Goal: Task Accomplishment & Management: Complete application form

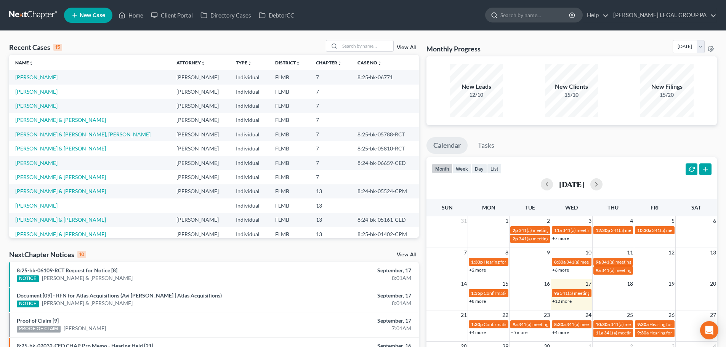
click at [528, 18] on input "search" at bounding box center [535, 15] width 70 height 14
click at [140, 18] on link "Home" at bounding box center [131, 15] width 32 height 14
click at [35, 77] on link "[PERSON_NAME]" at bounding box center [36, 77] width 42 height 6
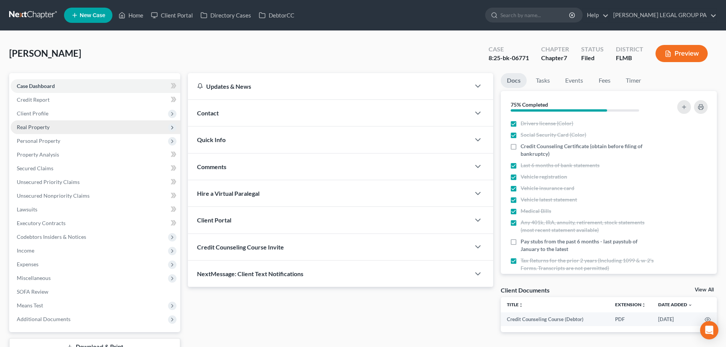
click at [113, 126] on span "Real Property" at bounding box center [96, 127] width 170 height 14
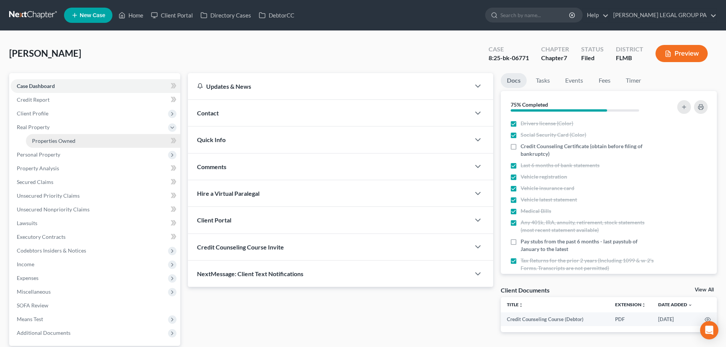
click at [110, 141] on link "Properties Owned" at bounding box center [103, 141] width 154 height 14
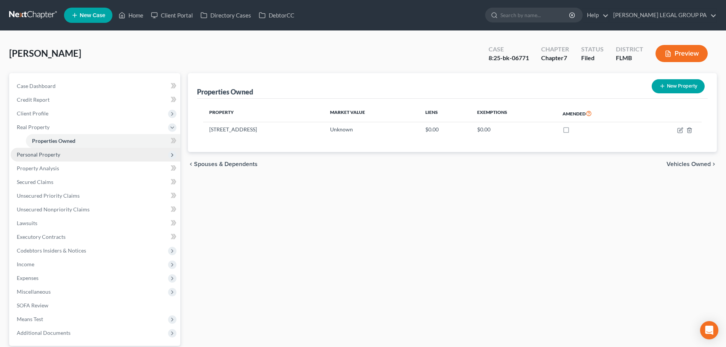
click at [109, 152] on span "Personal Property" at bounding box center [96, 155] width 170 height 14
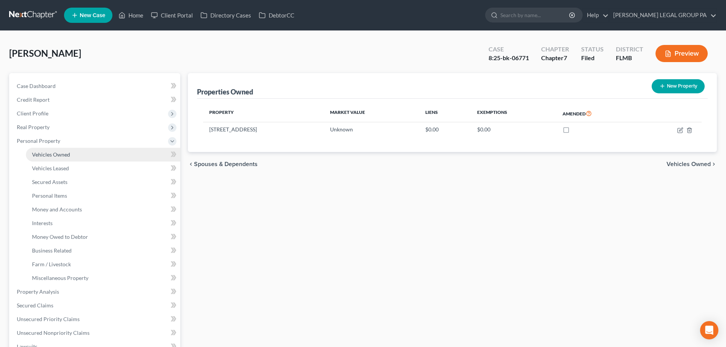
click at [107, 154] on link "Vehicles Owned" at bounding box center [103, 155] width 154 height 14
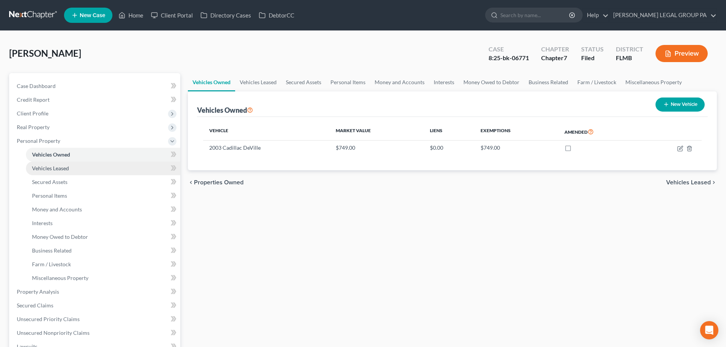
click at [107, 164] on link "Vehicles Leased" at bounding box center [103, 169] width 154 height 14
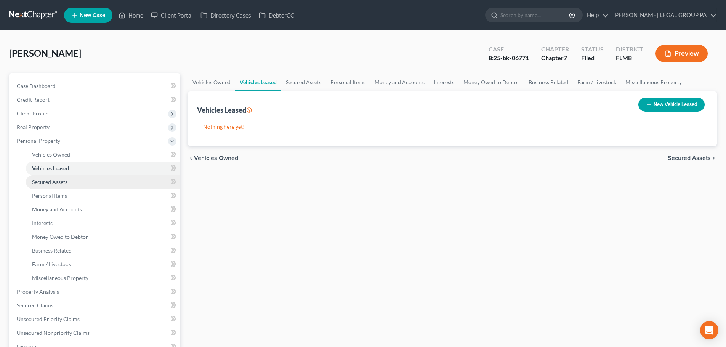
click at [107, 178] on link "Secured Assets" at bounding box center [103, 182] width 154 height 14
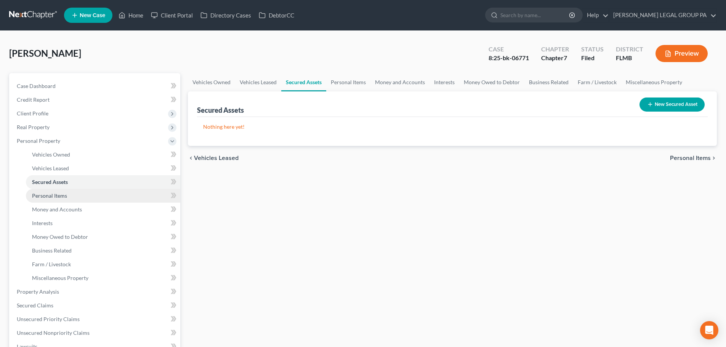
click at [105, 194] on link "Personal Items" at bounding box center [103, 196] width 154 height 14
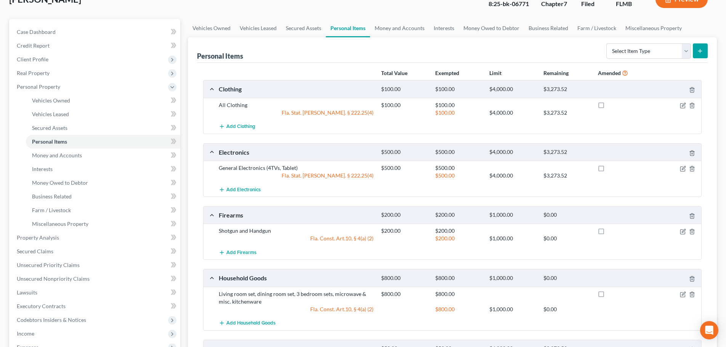
scroll to position [43, 0]
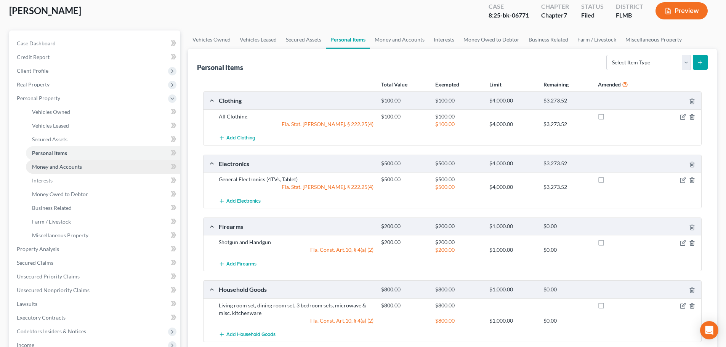
click at [59, 168] on span "Money and Accounts" at bounding box center [57, 166] width 50 height 6
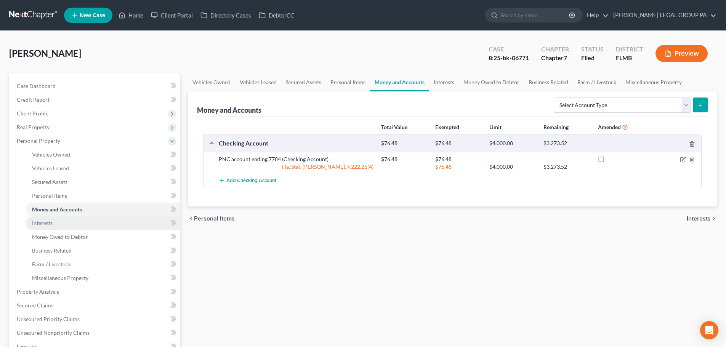
click at [79, 220] on link "Interests" at bounding box center [103, 223] width 154 height 14
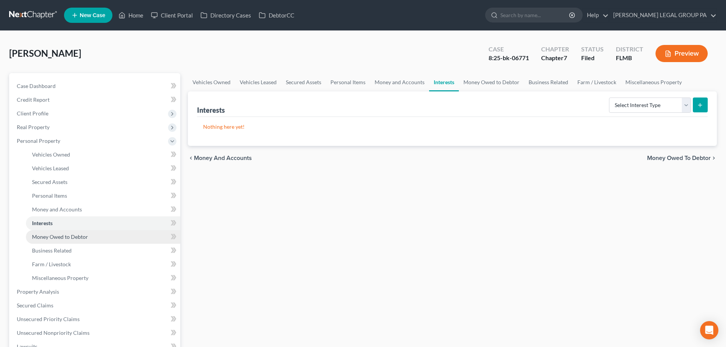
click at [83, 232] on link "Money Owed to Debtor" at bounding box center [103, 237] width 154 height 14
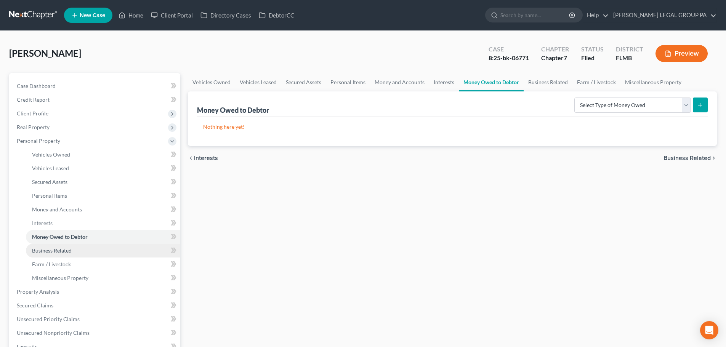
click at [76, 255] on link "Business Related" at bounding box center [103, 251] width 154 height 14
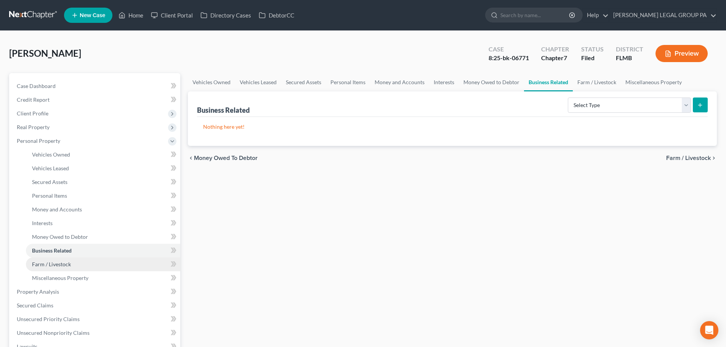
click at [74, 269] on link "Farm / Livestock" at bounding box center [103, 265] width 154 height 14
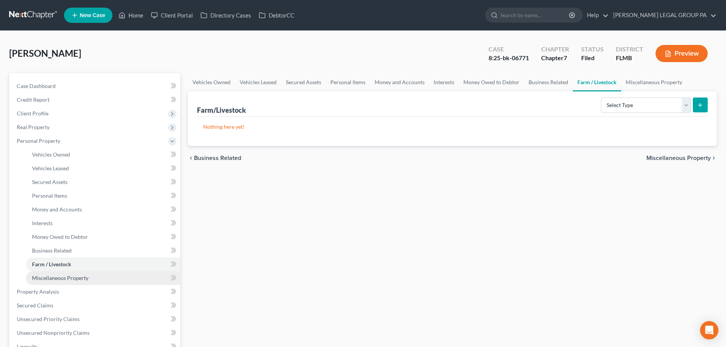
click at [77, 273] on link "Miscellaneous Property" at bounding box center [103, 278] width 154 height 14
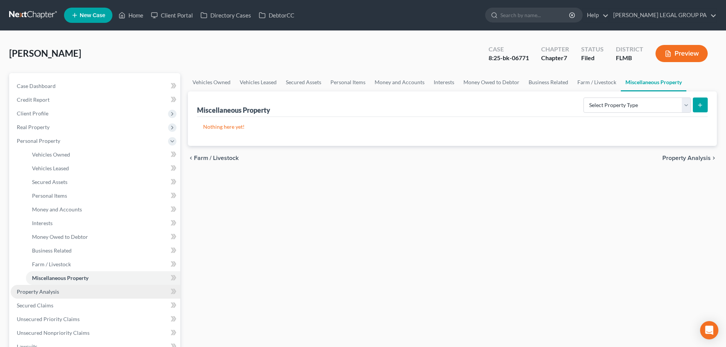
click at [74, 291] on link "Property Analysis" at bounding box center [96, 292] width 170 height 14
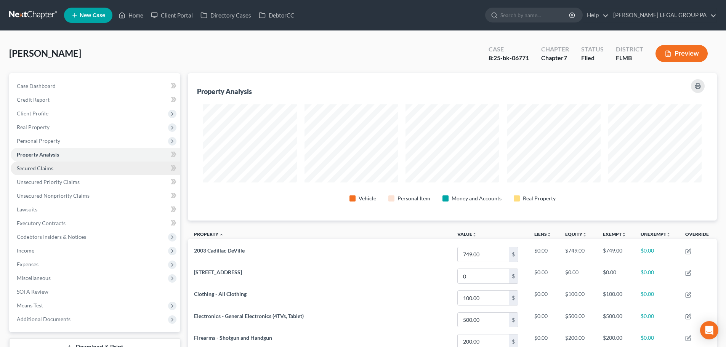
scroll to position [147, 529]
click at [61, 171] on link "Secured Claims" at bounding box center [96, 169] width 170 height 14
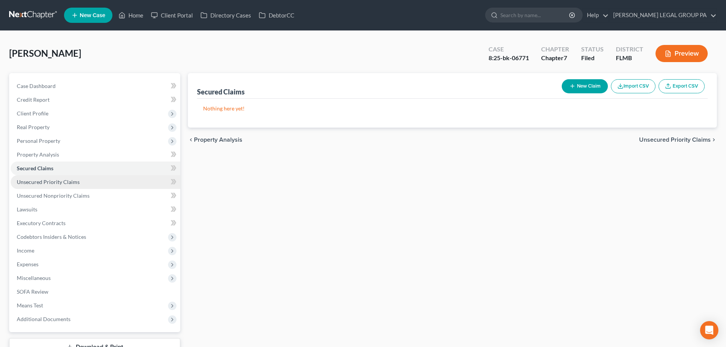
click at [64, 186] on link "Unsecured Priority Claims" at bounding box center [96, 182] width 170 height 14
drag, startPoint x: 225, startPoint y: 94, endPoint x: 197, endPoint y: 94, distance: 28.6
click at [197, 94] on div "Unsecured Priority Claims New Claim Import CSV Export CSV Nothing here yet! Pre…" at bounding box center [452, 100] width 529 height 54
click at [198, 93] on div "Unsecured Priority Claims" at bounding box center [237, 91] width 80 height 9
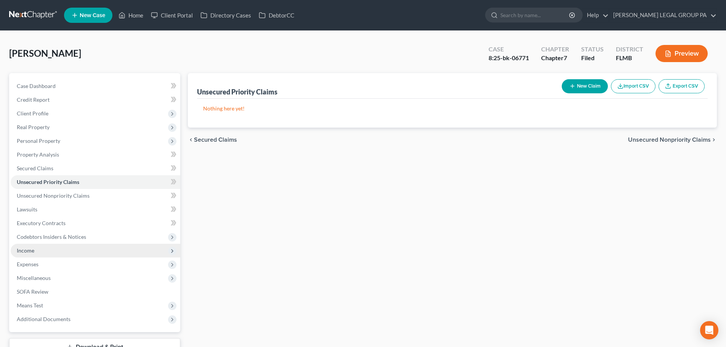
click at [44, 246] on span "Income" at bounding box center [96, 251] width 170 height 14
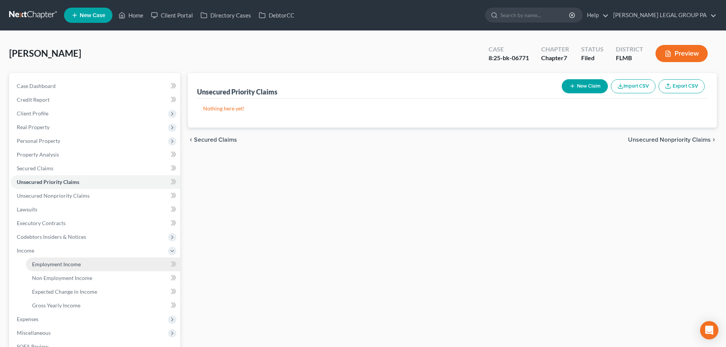
click at [46, 266] on span "Employment Income" at bounding box center [56, 264] width 49 height 6
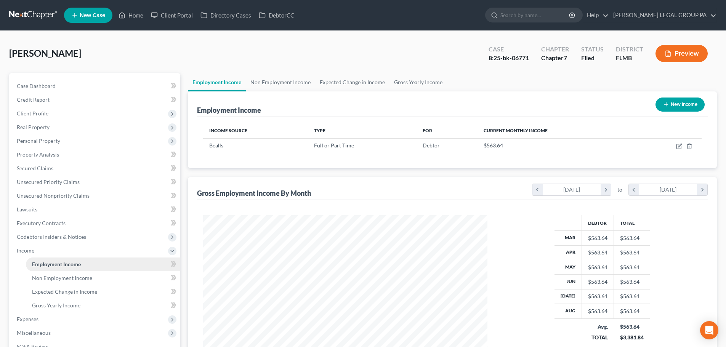
scroll to position [142, 299]
click at [52, 276] on span "Non Employment Income" at bounding box center [62, 278] width 60 height 6
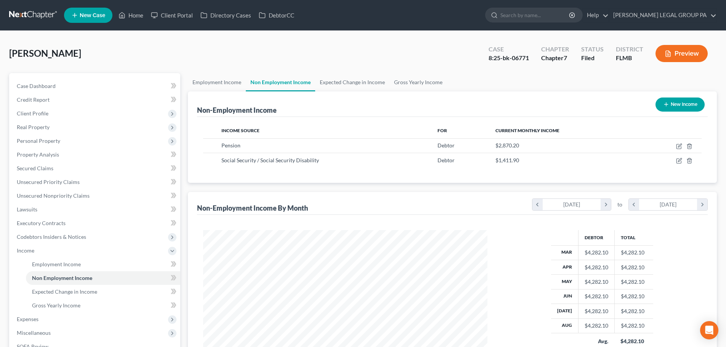
click at [28, 10] on link at bounding box center [33, 15] width 49 height 14
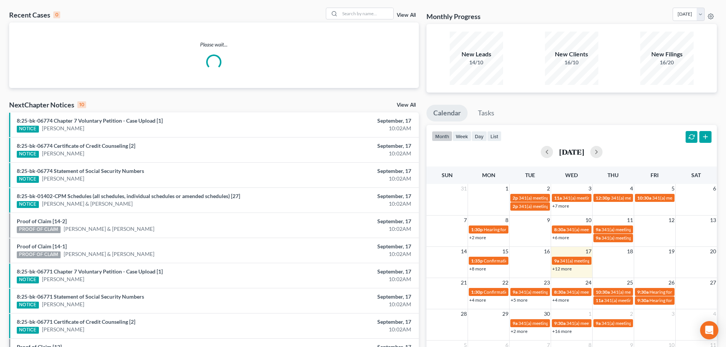
scroll to position [76, 0]
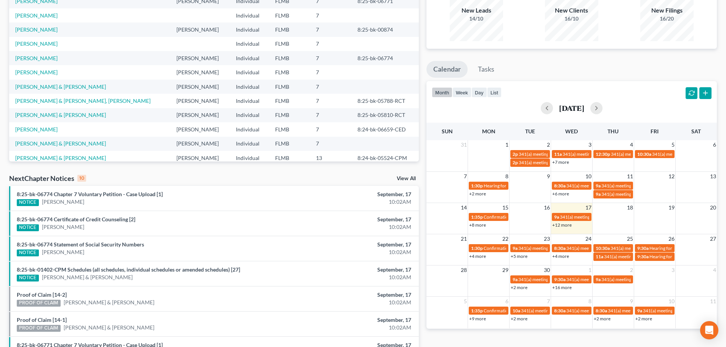
click at [565, 255] on link "+4 more" at bounding box center [560, 256] width 17 height 6
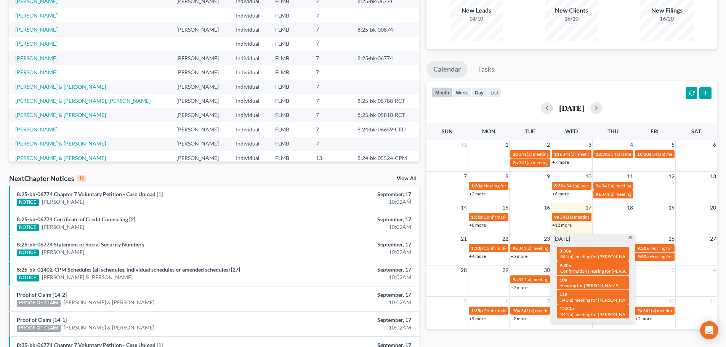
click at [630, 238] on span at bounding box center [630, 238] width 6 height 5
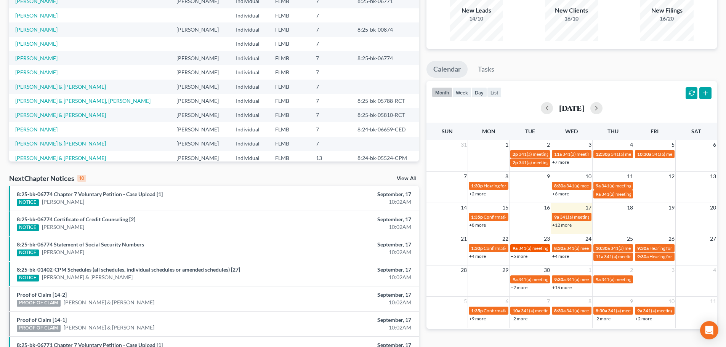
click at [529, 245] on link "9a 341(a) meeting for [PERSON_NAME]" at bounding box center [530, 248] width 40 height 8
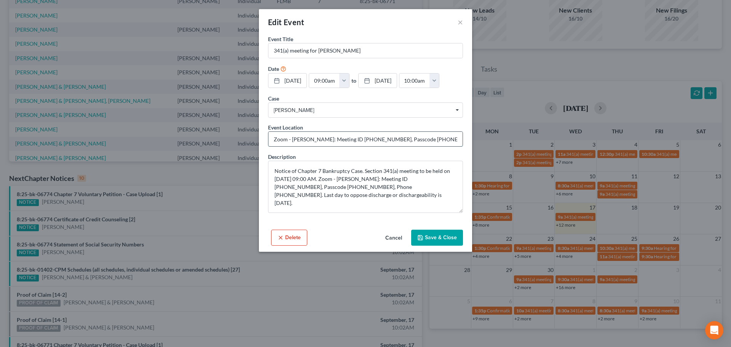
drag, startPoint x: 335, startPoint y: 140, endPoint x: 368, endPoint y: 143, distance: 32.9
click at [368, 143] on input "Zoom - [PERSON_NAME]: Meeting ID [PHONE_NUMBER], Passcode [PHONE_NUMBER], Phone…" at bounding box center [366, 139] width 194 height 14
drag, startPoint x: 395, startPoint y: 140, endPoint x: 425, endPoint y: 140, distance: 30.1
click at [425, 140] on input "Zoom - [PERSON_NAME]: Meeting ID [PHONE_NUMBER], Passcode [PHONE_NUMBER], Phone…" at bounding box center [366, 139] width 194 height 14
click at [395, 239] on button "Cancel" at bounding box center [393, 237] width 29 height 15
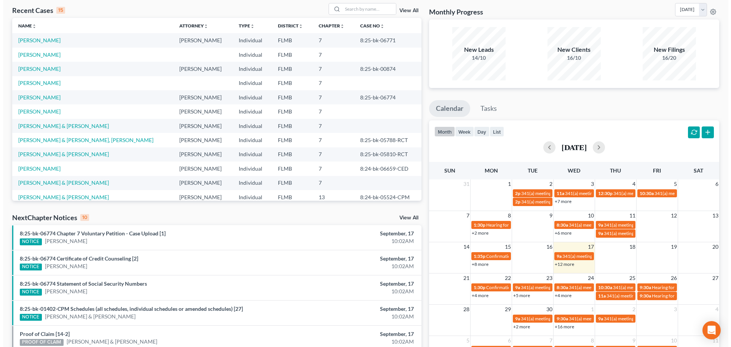
scroll to position [0, 0]
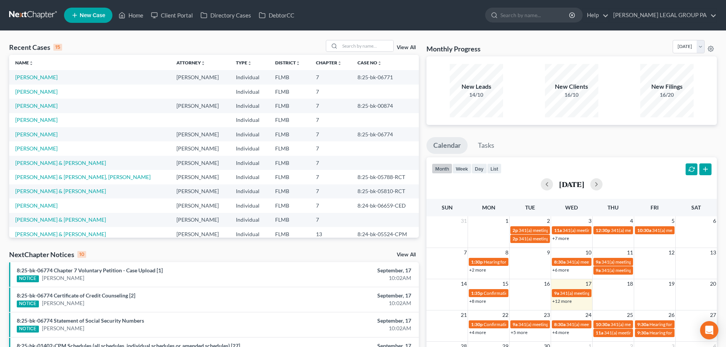
click at [562, 298] on div "+12 more" at bounding box center [571, 301] width 41 height 8
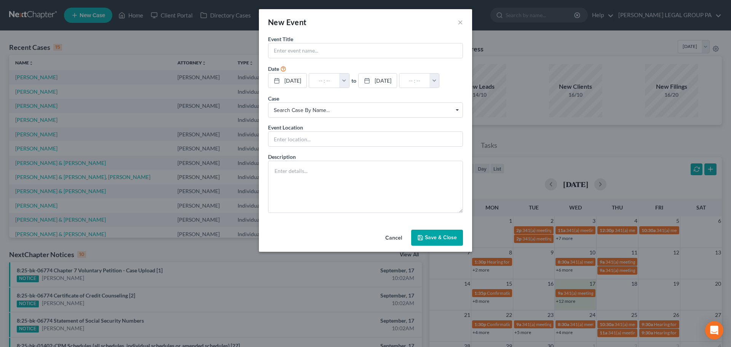
click at [393, 233] on button "Cancel" at bounding box center [393, 237] width 29 height 15
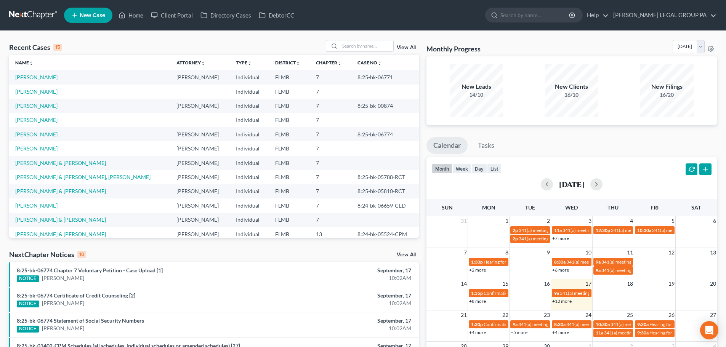
click at [564, 301] on link "+12 more" at bounding box center [561, 301] width 19 height 6
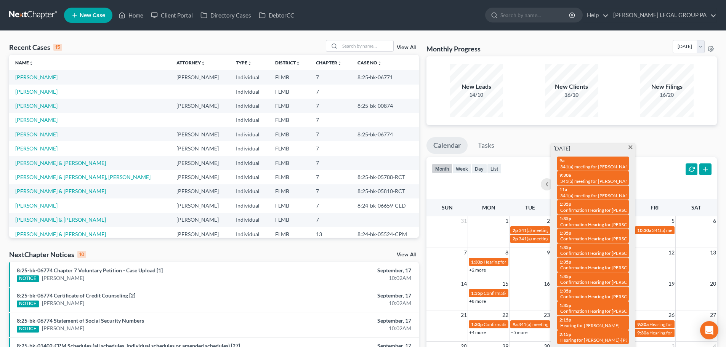
click at [474, 227] on td at bounding box center [489, 235] width 42 height 18
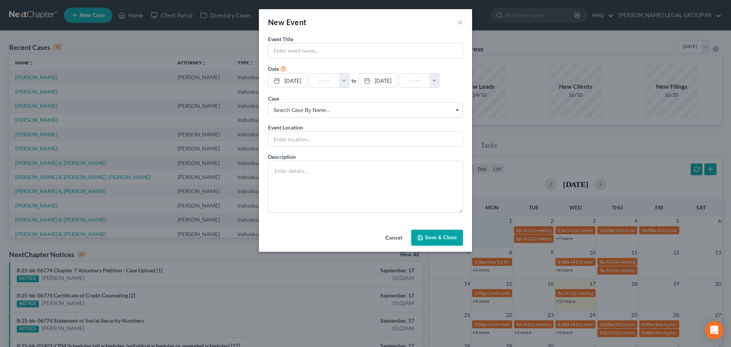
click at [391, 238] on button "Cancel" at bounding box center [393, 237] width 29 height 15
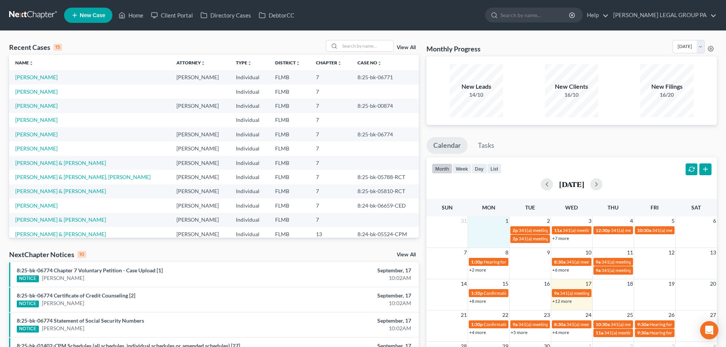
click at [564, 301] on link "+12 more" at bounding box center [561, 301] width 19 height 6
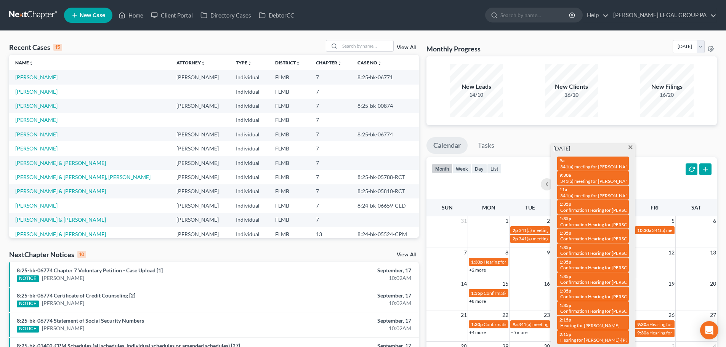
click at [632, 149] on span at bounding box center [630, 148] width 6 height 5
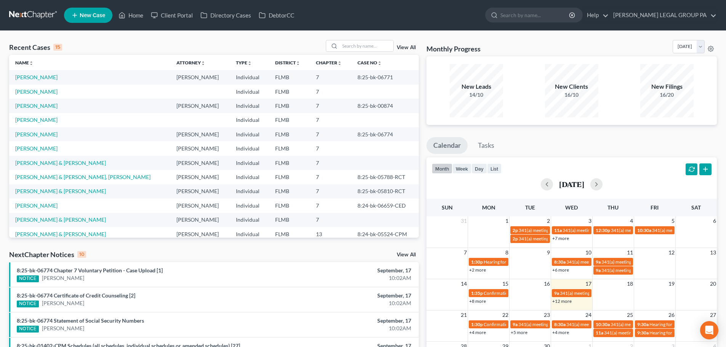
click at [522, 334] on link "+5 more" at bounding box center [519, 333] width 17 height 6
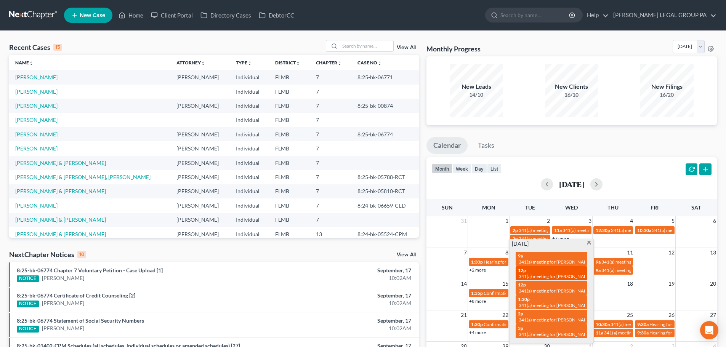
click at [542, 277] on span "341(a) meeting for [PERSON_NAME]" at bounding box center [556, 277] width 74 height 6
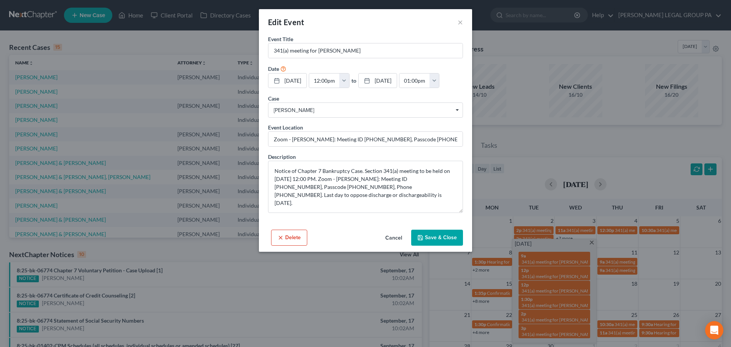
click at [397, 237] on button "Cancel" at bounding box center [393, 237] width 29 height 15
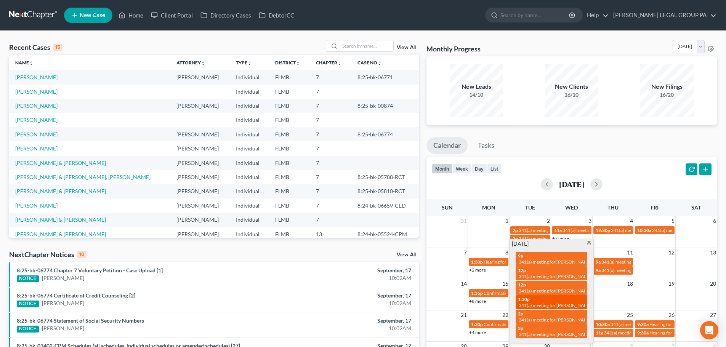
click at [547, 302] on span "341(a) meeting for [PERSON_NAME] & [PERSON_NAME]" at bounding box center [576, 305] width 114 height 6
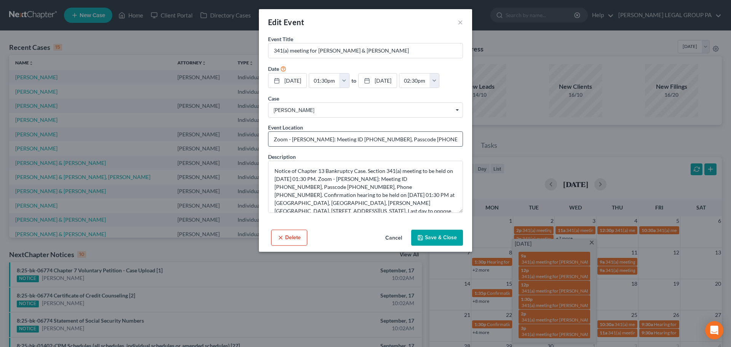
drag, startPoint x: 337, startPoint y: 140, endPoint x: 369, endPoint y: 141, distance: 32.4
click at [369, 141] on input "Zoom - Waage: Meeting ID 578 762 2687, Passcode 6348227471, Phone 941-208-3802" at bounding box center [366, 139] width 194 height 14
drag, startPoint x: 395, startPoint y: 140, endPoint x: 425, endPoint y: 142, distance: 30.1
click at [425, 142] on input "Zoom - Waage: Meeting ID 578 762 2687, Passcode 6348227471, Phone 941-208-3802" at bounding box center [366, 139] width 194 height 14
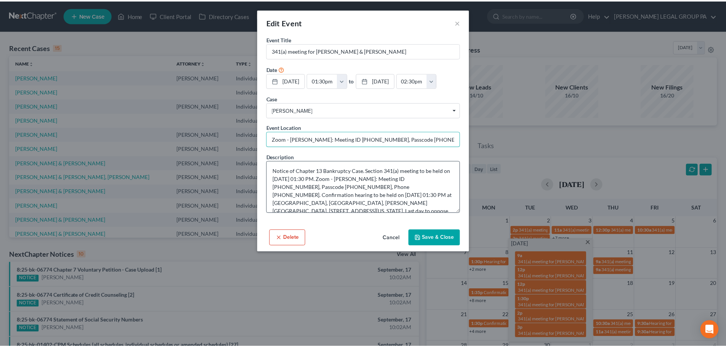
scroll to position [16, 0]
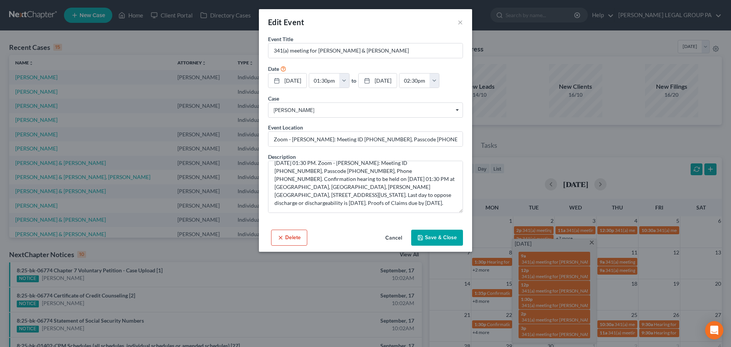
click at [394, 235] on button "Cancel" at bounding box center [393, 237] width 29 height 15
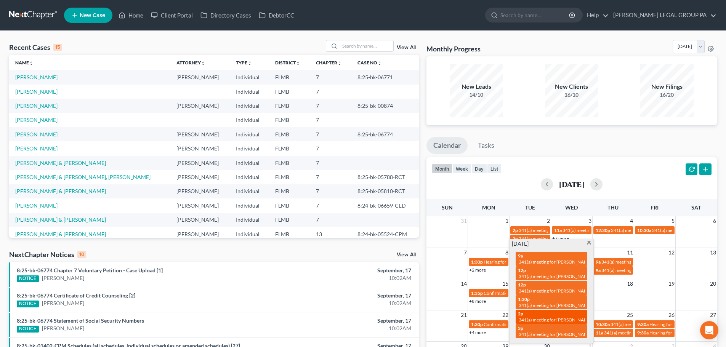
click at [535, 314] on div "2p 341(a) meeting for Michael Clingenpeel & Lisa Clingenpeel" at bounding box center [551, 317] width 67 height 12
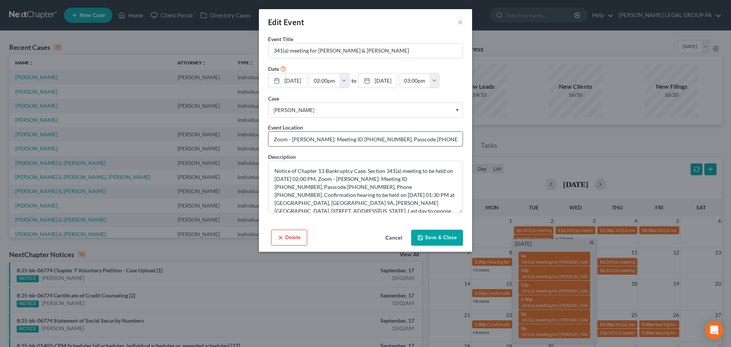
drag, startPoint x: 338, startPoint y: 141, endPoint x: 370, endPoint y: 144, distance: 32.1
click at [370, 144] on input "Zoom - Remick: Meeting ID 678 206 0440, Passcode 9833067429, Phone 813-586-4522" at bounding box center [366, 139] width 194 height 14
drag, startPoint x: 396, startPoint y: 140, endPoint x: 427, endPoint y: 140, distance: 30.9
click at [427, 140] on input "Zoom - Remick: Meeting ID 678 206 0440, Passcode 9833067429, Phone 813-586-4522" at bounding box center [366, 139] width 194 height 14
click at [398, 239] on button "Cancel" at bounding box center [393, 237] width 29 height 15
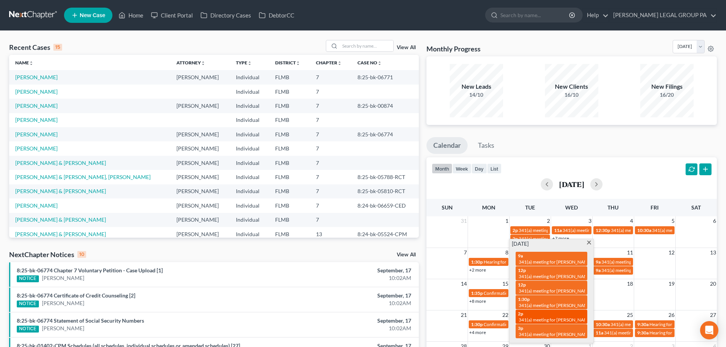
click at [552, 314] on div "2p 341(a) meeting for Michael Clingenpeel & Lisa Clingenpeel" at bounding box center [551, 317] width 67 height 12
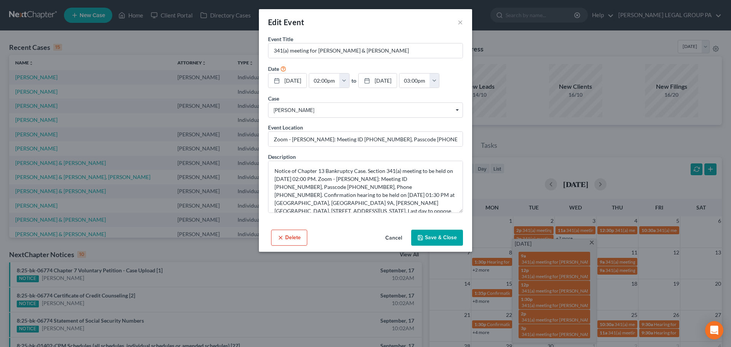
click at [390, 236] on button "Cancel" at bounding box center [393, 237] width 29 height 15
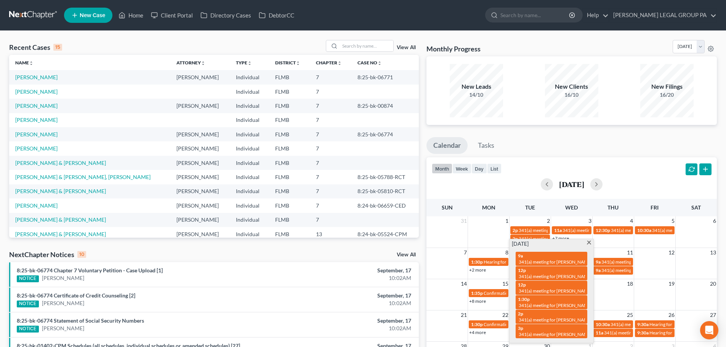
click at [588, 244] on span at bounding box center [589, 243] width 6 height 5
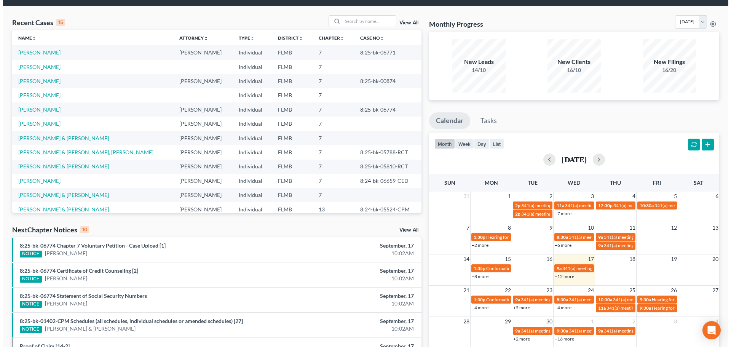
scroll to position [38, 0]
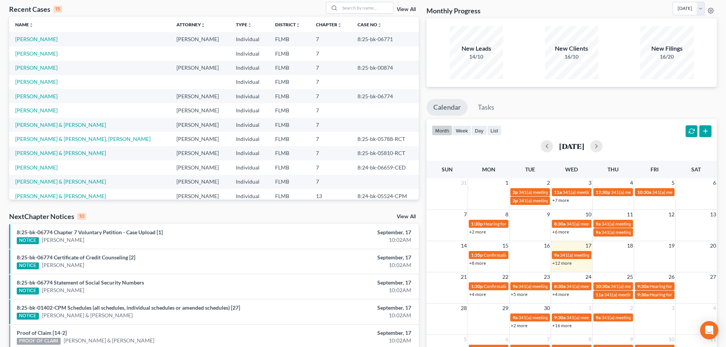
click at [566, 294] on link "+4 more" at bounding box center [560, 294] width 17 height 6
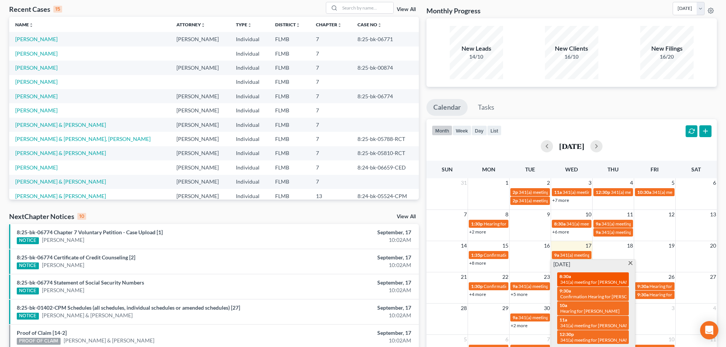
click at [581, 277] on div "8:30a 341(a) meeting for Cookeya Nicholas" at bounding box center [592, 280] width 67 height 12
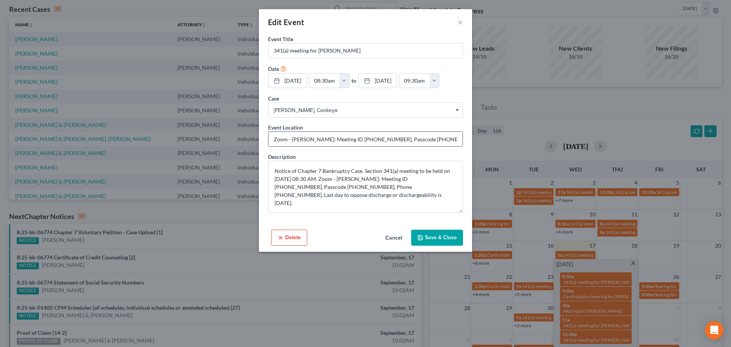
drag, startPoint x: 345, startPoint y: 141, endPoint x: 379, endPoint y: 138, distance: 34.4
click at [379, 138] on input "Zoom - Stevenson: Meeting ID 350 926 5555, Passcode 0451619081, Phone 727-857-8…" at bounding box center [366, 139] width 194 height 14
click at [377, 138] on input "Zoom - Stevenson: Meeting ID 350 926 5555, Passcode 0451619081, Phone 727-857-8…" at bounding box center [366, 139] width 194 height 14
drag, startPoint x: 345, startPoint y: 140, endPoint x: 377, endPoint y: 138, distance: 32.1
click at [377, 138] on input "Zoom - Stevenson: Meeting ID 350 926 5555, Passcode 0451619081, Phone 727-857-8…" at bounding box center [366, 139] width 194 height 14
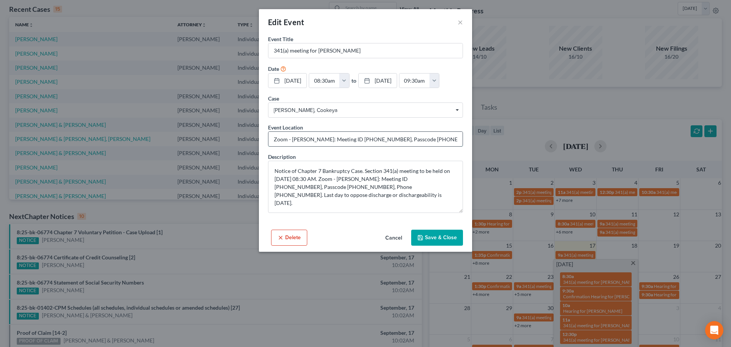
drag, startPoint x: 403, startPoint y: 142, endPoint x: 433, endPoint y: 143, distance: 30.5
click at [433, 143] on input "Zoom - Stevenson: Meeting ID 350 926 5555, Passcode 0451619081, Phone 727-857-8…" at bounding box center [366, 139] width 194 height 14
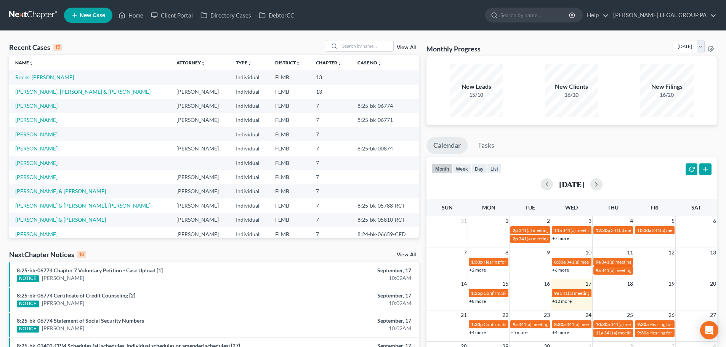
scroll to position [38, 0]
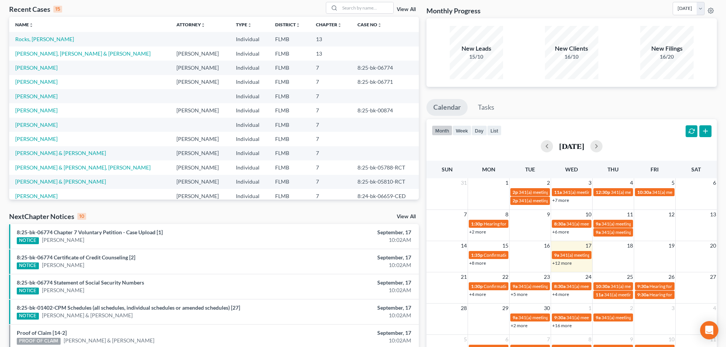
click at [563, 295] on link "+4 more" at bounding box center [560, 294] width 17 height 6
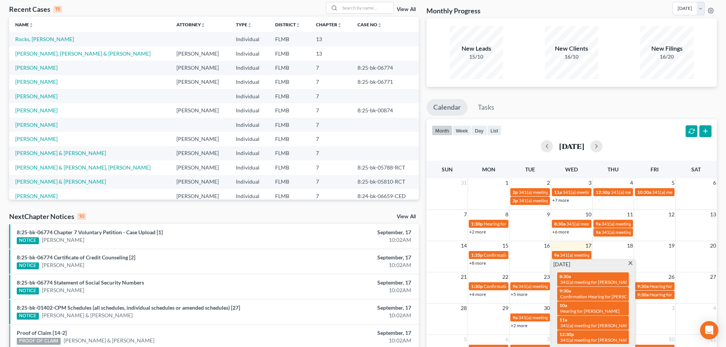
click at [630, 263] on span at bounding box center [630, 263] width 6 height 5
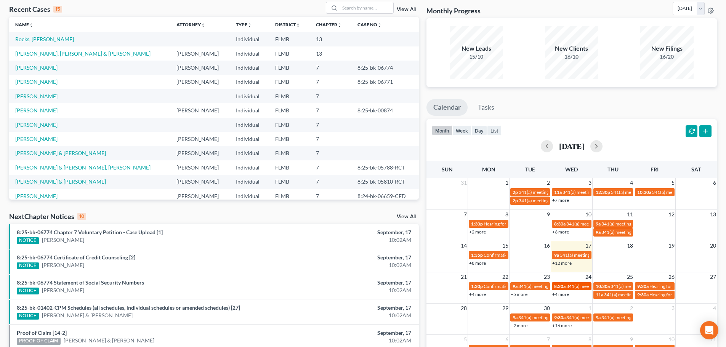
click at [572, 285] on span "341(a) meeting for [PERSON_NAME]" at bounding box center [603, 286] width 74 height 6
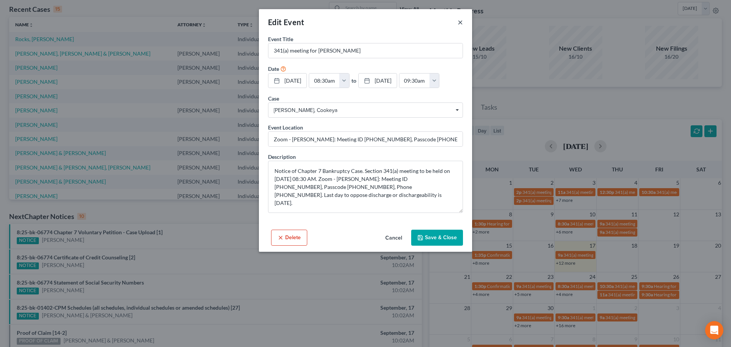
click at [460, 24] on button "×" at bounding box center [460, 22] width 5 height 9
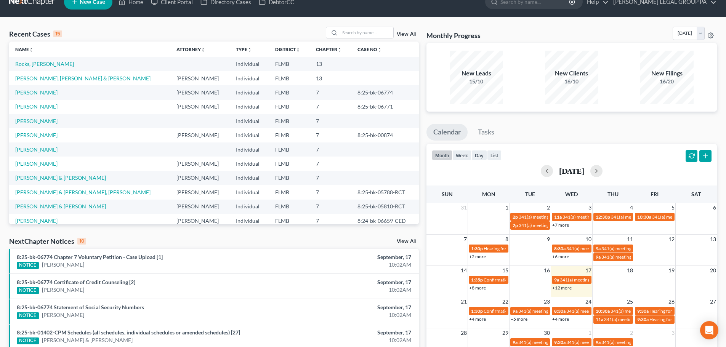
scroll to position [0, 0]
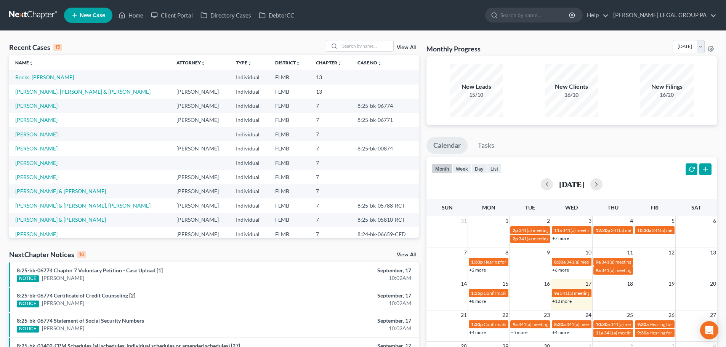
click at [83, 17] on span "New Case" at bounding box center [93, 16] width 26 height 6
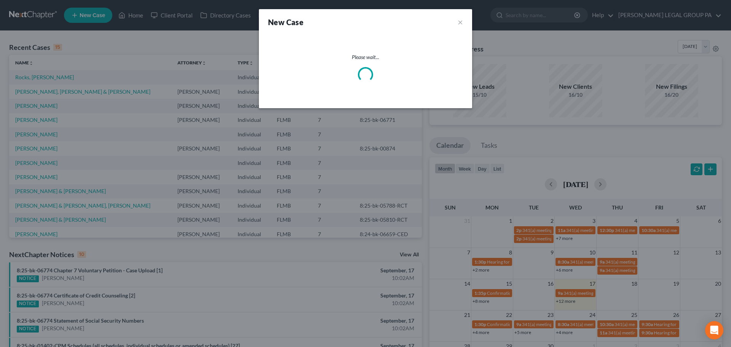
select select "15"
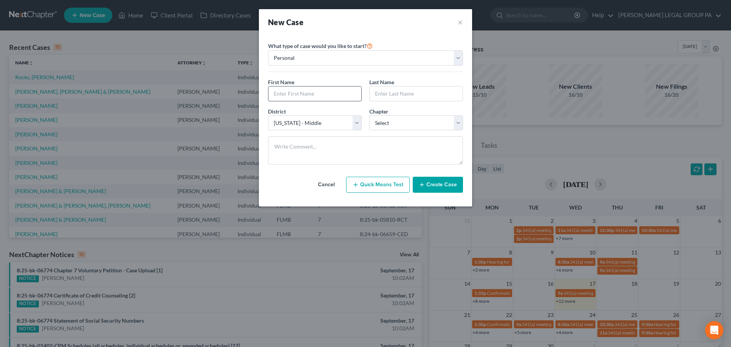
click at [335, 97] on input "text" at bounding box center [315, 93] width 93 height 14
type input "Ken"
click at [398, 96] on input "text" at bounding box center [416, 93] width 93 height 14
type input "Burrage"
click at [416, 122] on select "Select 7 11 12 13" at bounding box center [417, 122] width 94 height 15
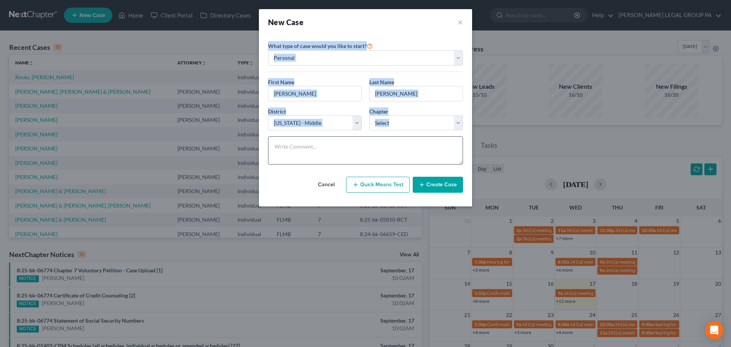
drag, startPoint x: 265, startPoint y: 41, endPoint x: 431, endPoint y: 134, distance: 190.4
click at [434, 143] on div "Please select case type * Bankruptcy Bankruptcy What type of case would you lik…" at bounding box center [365, 117] width 203 height 164
click at [446, 105] on div "First Name * Ken Last Name * Burrage" at bounding box center [365, 92] width 203 height 29
drag, startPoint x: 269, startPoint y: 44, endPoint x: 439, endPoint y: 111, distance: 182.7
click at [439, 111] on div "What type of case would you like to start? Personal Business First Name * Ken L…" at bounding box center [365, 106] width 195 height 130
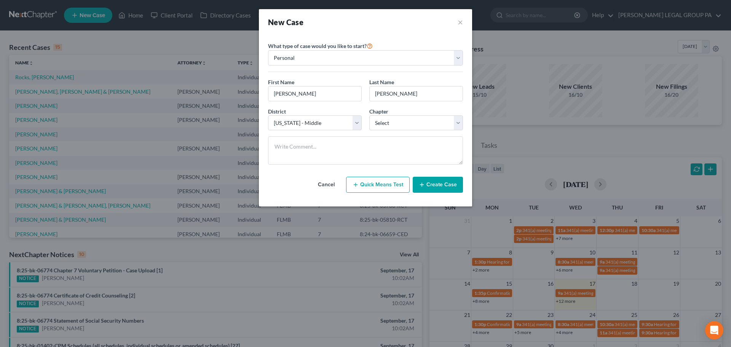
click at [438, 108] on div "Chapter * Select 7 11 12 13" at bounding box center [416, 118] width 101 height 23
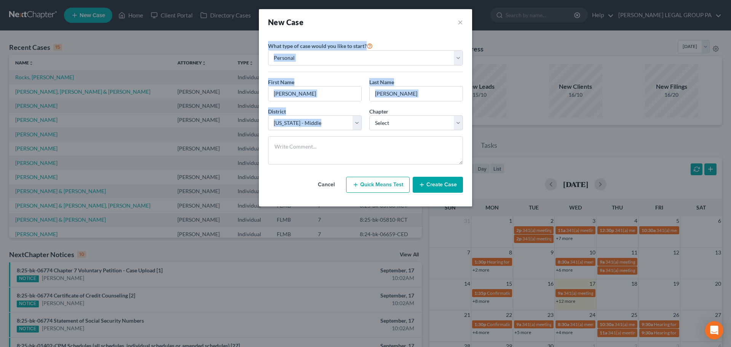
drag, startPoint x: 266, startPoint y: 41, endPoint x: 432, endPoint y: 114, distance: 181.2
click at [433, 115] on div "Please select case type * Bankruptcy Bankruptcy What type of case would you lik…" at bounding box center [365, 117] width 203 height 164
click at [431, 107] on div "Chapter * Select 7 11 12 13" at bounding box center [416, 118] width 101 height 23
drag, startPoint x: 267, startPoint y: 42, endPoint x: 412, endPoint y: 116, distance: 162.5
click at [412, 116] on div "Please select case type * Bankruptcy Bankruptcy What type of case would you lik…" at bounding box center [365, 117] width 203 height 164
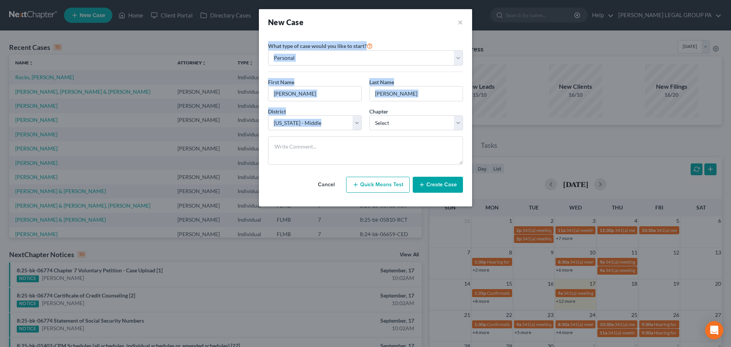
click at [411, 107] on div "Chapter * Select 7 11 12 13" at bounding box center [416, 118] width 101 height 23
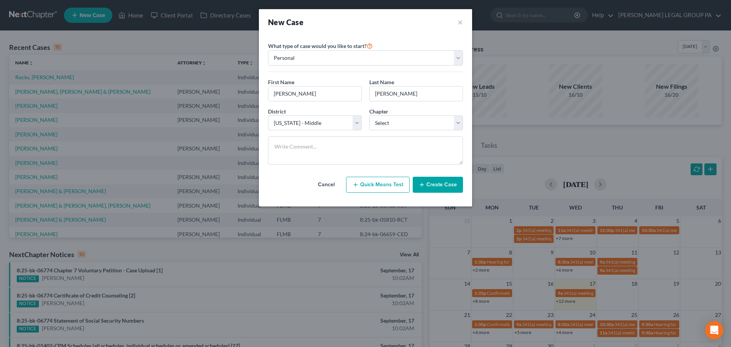
click at [435, 184] on button "Create Case" at bounding box center [438, 185] width 50 height 16
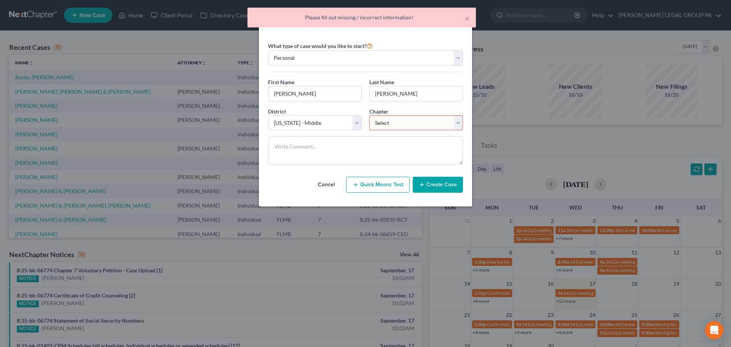
click at [389, 125] on select "Select 7 11 12 13" at bounding box center [417, 122] width 94 height 15
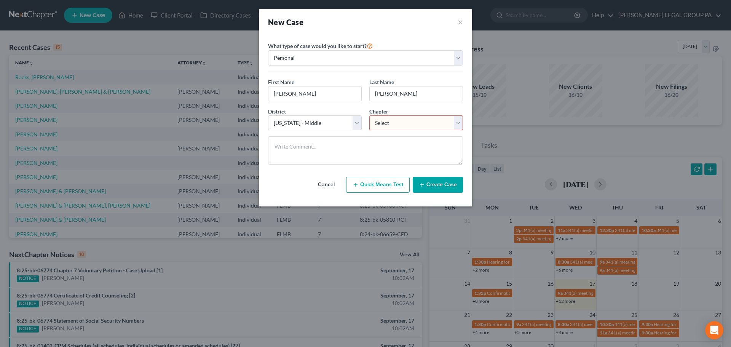
drag, startPoint x: 402, startPoint y: 123, endPoint x: 401, endPoint y: 127, distance: 4.7
click at [402, 123] on select "Select 7 11 12 13" at bounding box center [417, 122] width 94 height 15
select select "0"
click at [370, 115] on select "Select 7 11 12 13" at bounding box center [417, 122] width 94 height 15
click at [437, 186] on button "Create Case" at bounding box center [438, 185] width 50 height 16
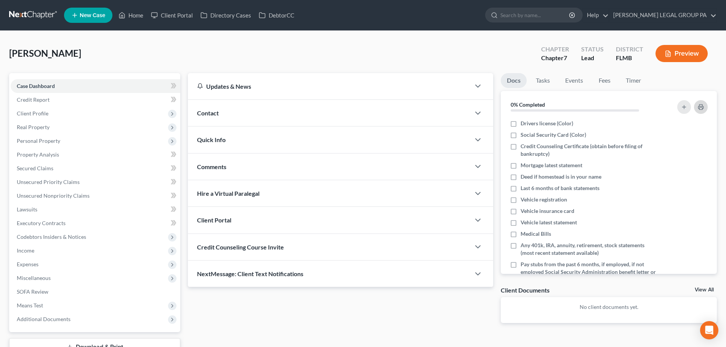
click at [696, 106] on button "button" at bounding box center [701, 107] width 14 height 14
click at [143, 16] on link "Home" at bounding box center [131, 15] width 32 height 14
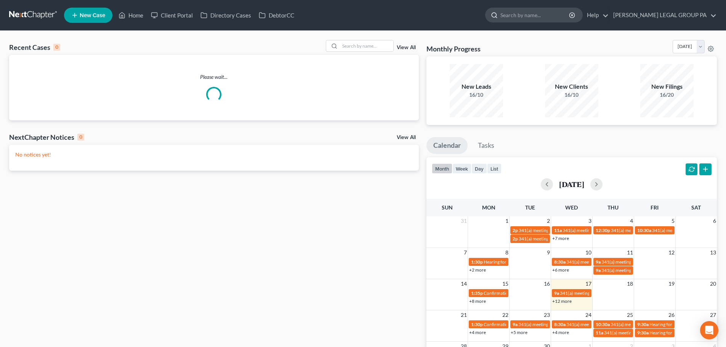
click at [533, 8] on input "search" at bounding box center [535, 15] width 70 height 14
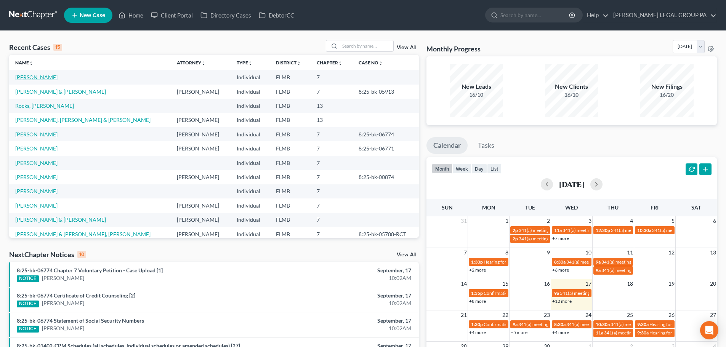
click at [24, 77] on link "Burrage, Ken" at bounding box center [36, 77] width 42 height 6
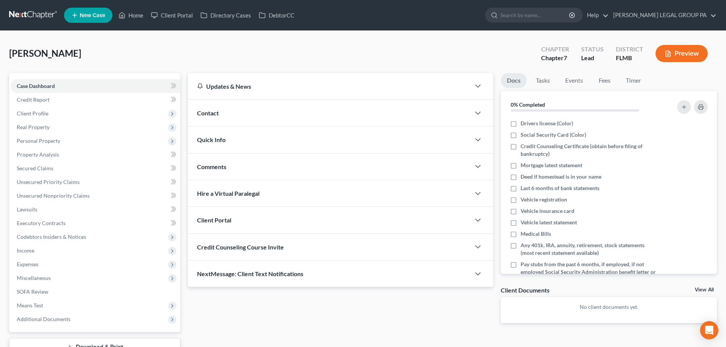
click at [263, 243] on div "Credit Counseling Course Invite" at bounding box center [329, 247] width 282 height 26
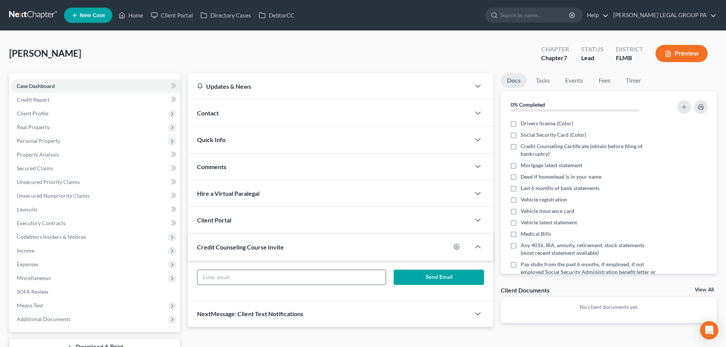
click at [261, 272] on input "text" at bounding box center [291, 277] width 188 height 14
click at [290, 273] on input "text" at bounding box center [291, 277] width 188 height 14
paste input "kkburr73@gmail.com"
type input "kkburr73@gmail.com"
click at [40, 13] on link at bounding box center [33, 15] width 49 height 14
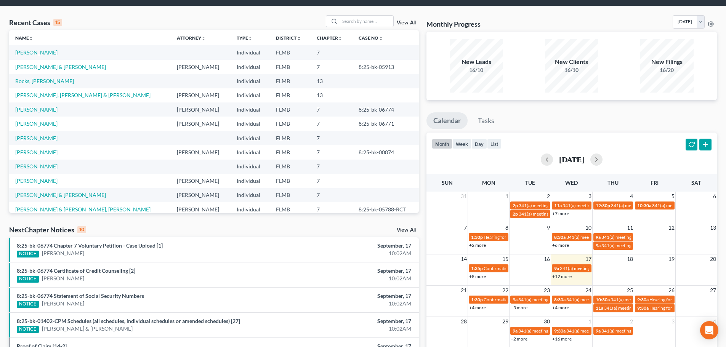
scroll to position [38, 0]
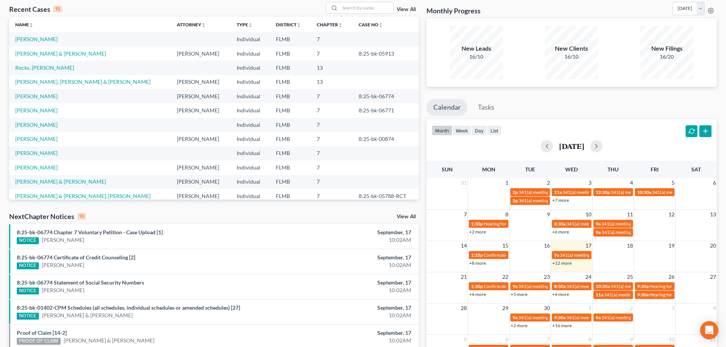
click at [561, 293] on link "+4 more" at bounding box center [560, 294] width 17 height 6
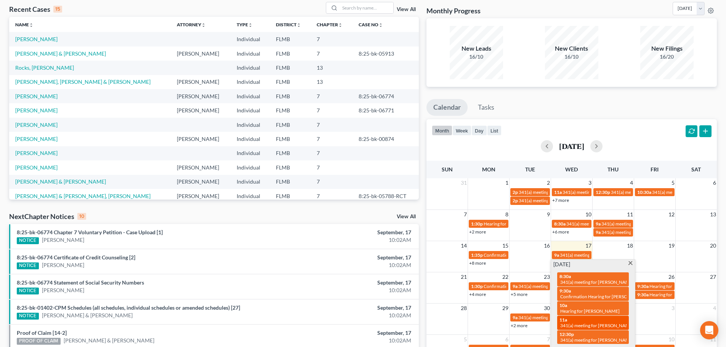
click at [571, 317] on div "11a 341(a) meeting for Charles Barnes Jr & Millie Barnes" at bounding box center [592, 323] width 67 height 12
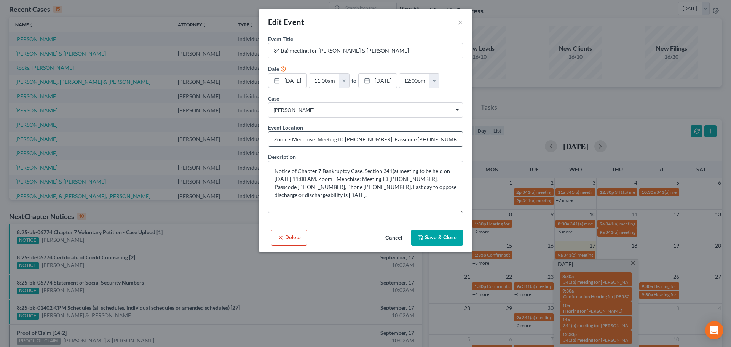
drag, startPoint x: 343, startPoint y: 139, endPoint x: 376, endPoint y: 139, distance: 32.4
click at [376, 139] on input "Zoom - Menchise: Meeting ID 789 849 6613, Passcode 9984292650, Phone 727-860-06…" at bounding box center [366, 139] width 194 height 14
drag, startPoint x: 401, startPoint y: 139, endPoint x: 431, endPoint y: 139, distance: 30.5
click at [431, 139] on input "Zoom - Menchise: Meeting ID 789 849 6613, Passcode 9984292650, Phone 727-860-06…" at bounding box center [366, 139] width 194 height 14
click at [357, 118] on form "Event Title * 341(a) meeting for Charles Barnes Jr & Millie Barnes Date 9/24/20…" at bounding box center [365, 124] width 195 height 178
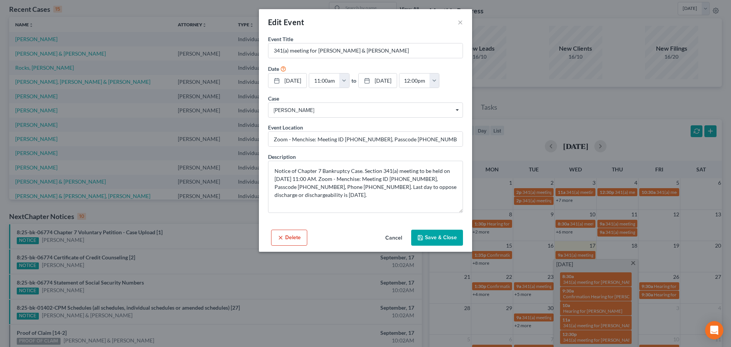
click at [394, 242] on button "Cancel" at bounding box center [393, 237] width 29 height 15
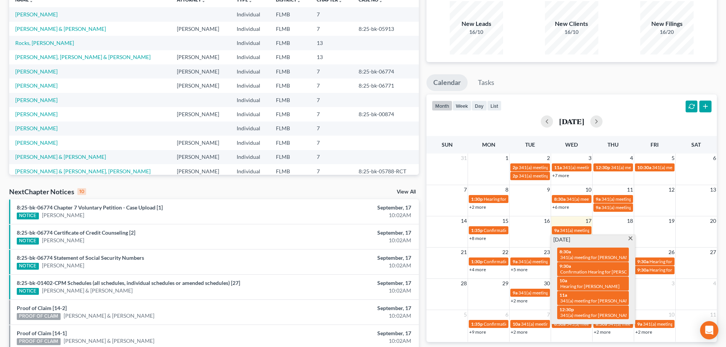
scroll to position [76, 0]
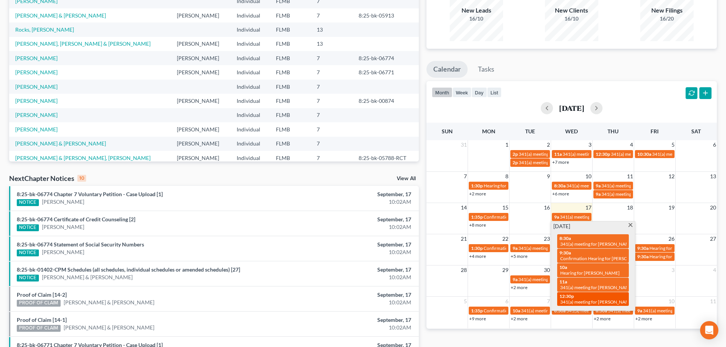
click at [581, 299] on span "341(a) meeting for [PERSON_NAME]" at bounding box center [597, 302] width 74 height 6
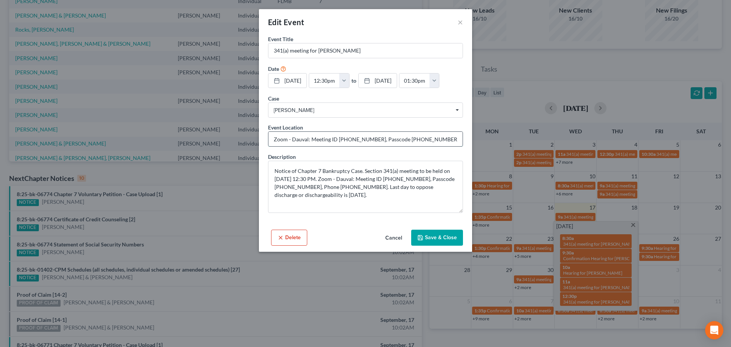
drag, startPoint x: 337, startPoint y: 139, endPoint x: 369, endPoint y: 139, distance: 32.0
click at [369, 139] on input "Zoom - Dauval: Meeting ID 942 250 7798, Passcode 3711553271, Phone 727-857-8480." at bounding box center [366, 139] width 194 height 14
drag, startPoint x: 395, startPoint y: 140, endPoint x: 425, endPoint y: 139, distance: 30.5
click at [425, 139] on input "Zoom - Dauval: Meeting ID 942 250 7798, Passcode 3711553271, Phone 727-857-8480." at bounding box center [366, 139] width 194 height 14
click at [394, 234] on button "Cancel" at bounding box center [393, 237] width 29 height 15
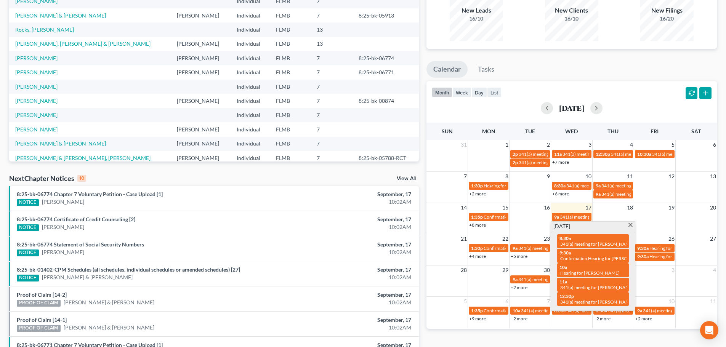
click at [653, 268] on td "3" at bounding box center [655, 270] width 42 height 10
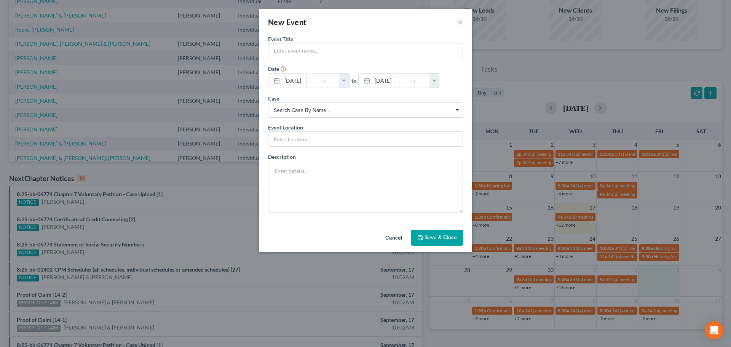
click at [391, 238] on button "Cancel" at bounding box center [393, 237] width 29 height 15
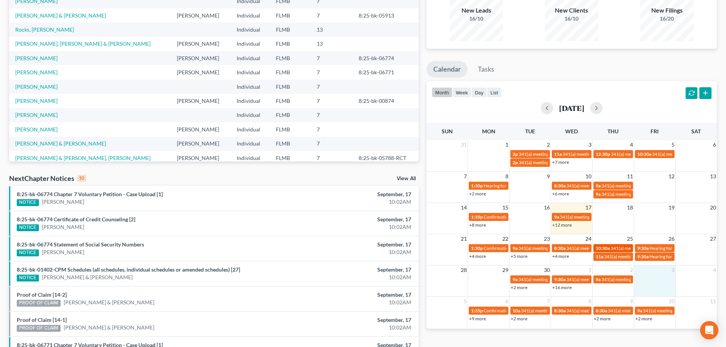
click at [618, 247] on span "341(a) meeting for [PERSON_NAME]" at bounding box center [647, 248] width 74 height 6
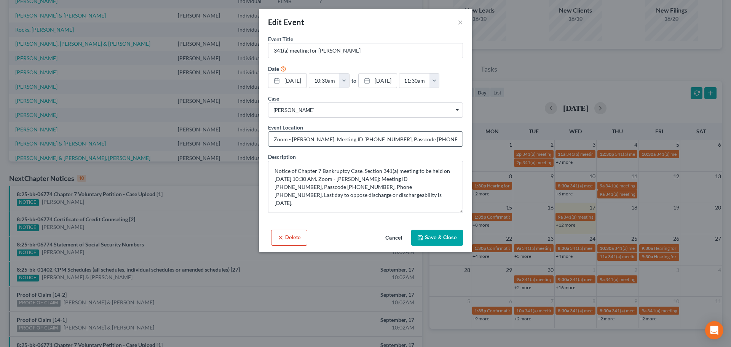
drag, startPoint x: 345, startPoint y: 141, endPoint x: 376, endPoint y: 142, distance: 30.9
click at [377, 142] on input "Zoom - Meininger: Meeting ID 879 517 5214, Passcode 3712980211, Phone 813-586-4…" at bounding box center [366, 139] width 194 height 14
drag, startPoint x: 404, startPoint y: 139, endPoint x: 431, endPoint y: 140, distance: 27.5
click at [433, 140] on input "Zoom - Meininger: Meeting ID 879 517 5214, Passcode 3712980211, Phone 813-586-4…" at bounding box center [366, 139] width 194 height 14
click at [318, 160] on div "Description Notice of Chapter 7 Bankruptcy Case. Section 341(a) meeting to be h…" at bounding box center [365, 183] width 195 height 60
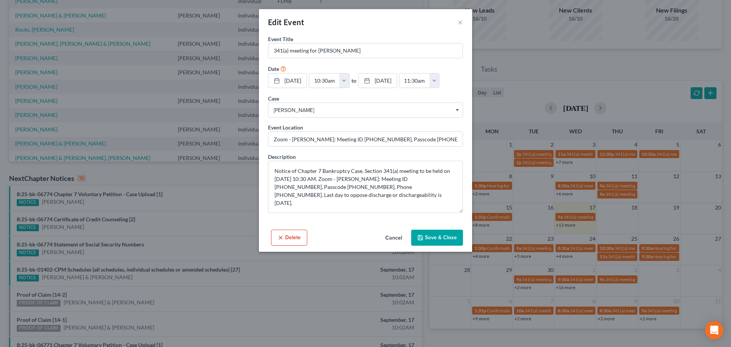
click at [398, 233] on button "Cancel" at bounding box center [393, 237] width 29 height 15
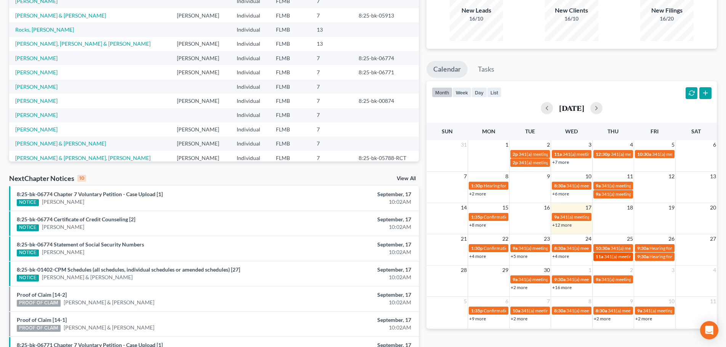
click at [617, 257] on span "341(a) meeting for [PERSON_NAME]" at bounding box center [641, 257] width 74 height 6
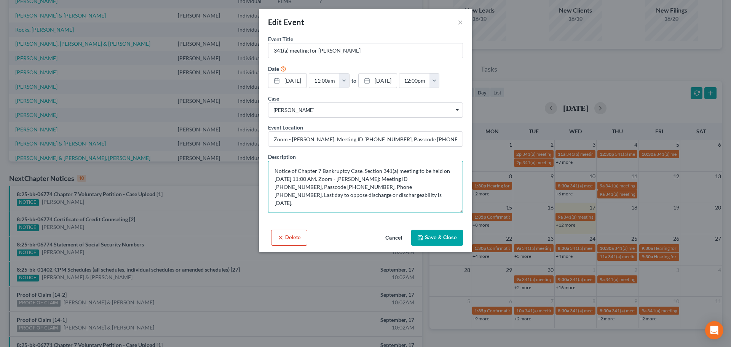
drag, startPoint x: 405, startPoint y: 179, endPoint x: 436, endPoint y: 180, distance: 31.2
click at [436, 180] on textarea "Notice of Chapter 7 Bankruptcy Case. Section 341(a) meeting to be held on 9/25/…" at bounding box center [365, 187] width 195 height 52
drag, startPoint x: 402, startPoint y: 141, endPoint x: 429, endPoint y: 145, distance: 26.9
click at [432, 144] on input "Zoom - Meininger: Meeting ID 879 517 5214, Passcode 3712980211, Phone 813-586-4…" at bounding box center [366, 139] width 194 height 14
click at [428, 138] on input "Zoom - Meininger: Meeting ID 879 517 5214, Passcode 3712980211, Phone 813-586-4…" at bounding box center [366, 139] width 194 height 14
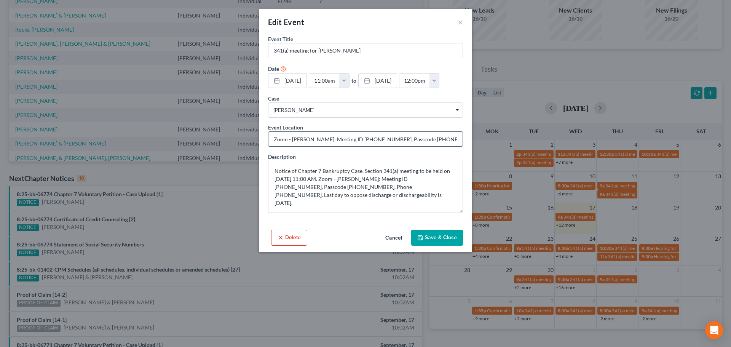
drag, startPoint x: 403, startPoint y: 139, endPoint x: 432, endPoint y: 142, distance: 29.5
click at [432, 142] on input "Zoom - Meininger: Meeting ID 879 517 5214, Passcode 3712980211, Phone 813-586-4…" at bounding box center [366, 139] width 194 height 14
click at [392, 235] on button "Cancel" at bounding box center [393, 237] width 29 height 15
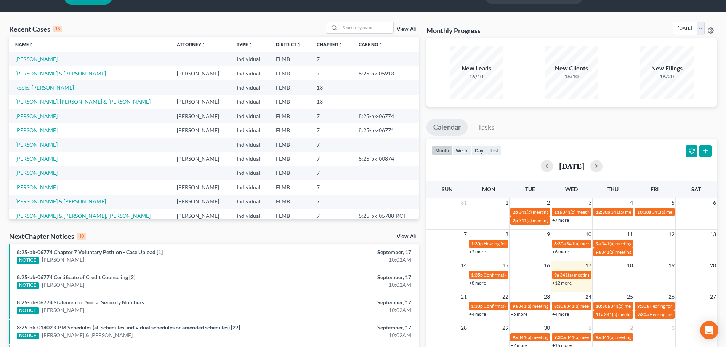
scroll to position [0, 0]
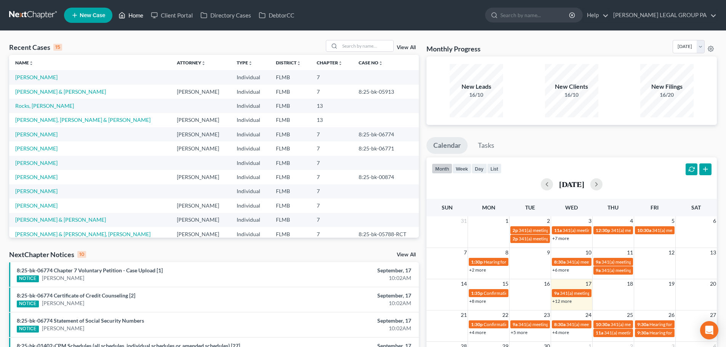
click at [133, 13] on link "Home" at bounding box center [131, 15] width 32 height 14
